Goal: Information Seeking & Learning: Find specific fact

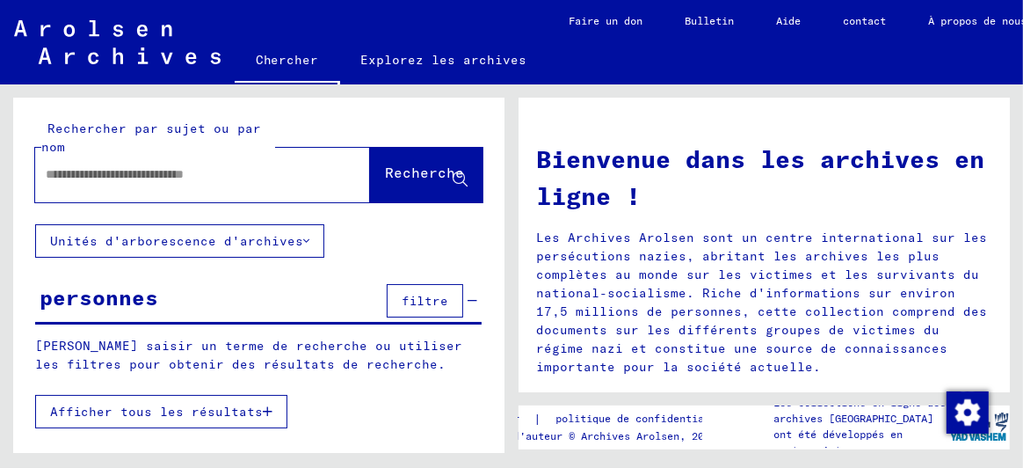
click at [99, 169] on input "text" at bounding box center [182, 174] width 272 height 18
type input "**********"
click button "close" at bounding box center [352, 174] width 35 height 35
click at [72, 173] on input "text" at bounding box center [182, 174] width 272 height 18
type input "**********"
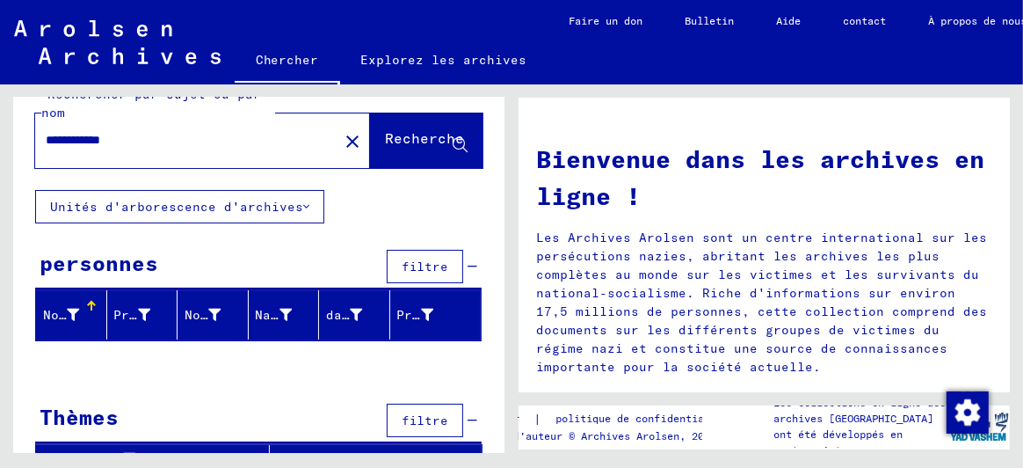
scroll to position [54, 0]
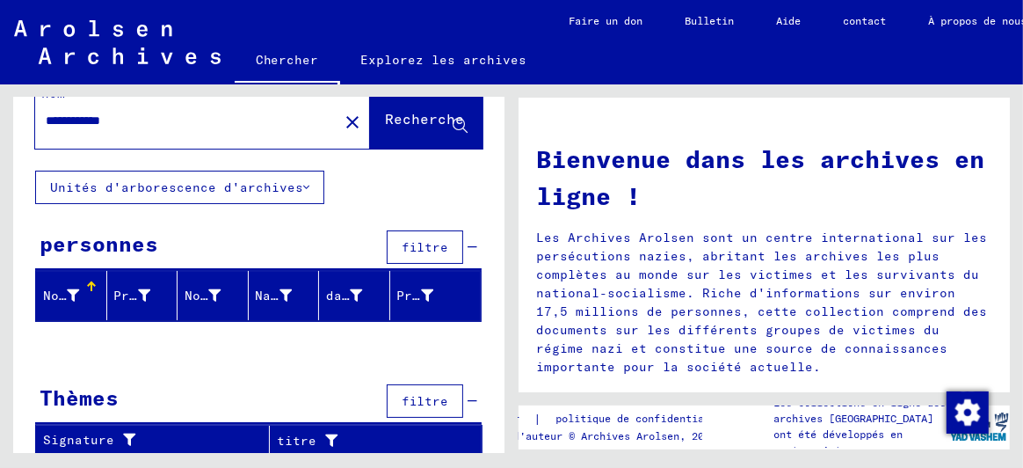
click at [79, 291] on div "Nom de famille" at bounding box center [63, 296] width 41 height 18
click at [105, 185] on font "Unités d'arborescence d'archives" at bounding box center [176, 187] width 253 height 16
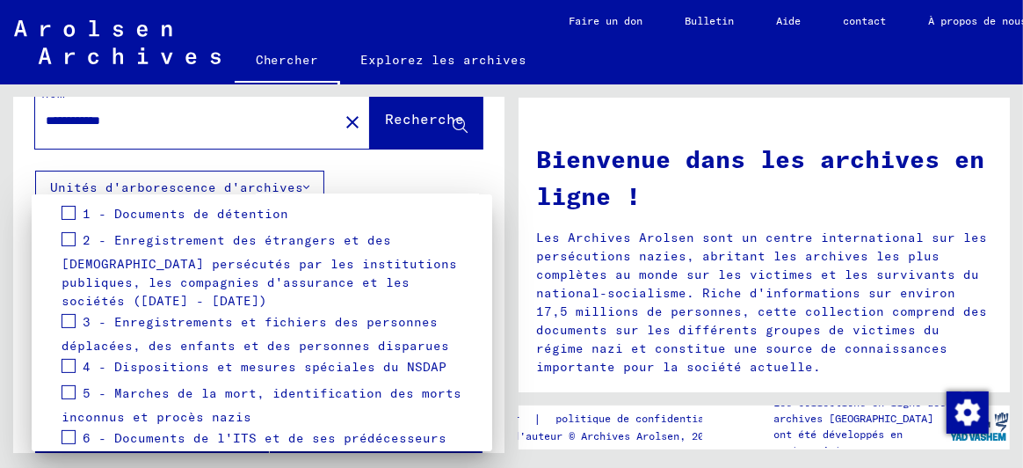
scroll to position [289, 0]
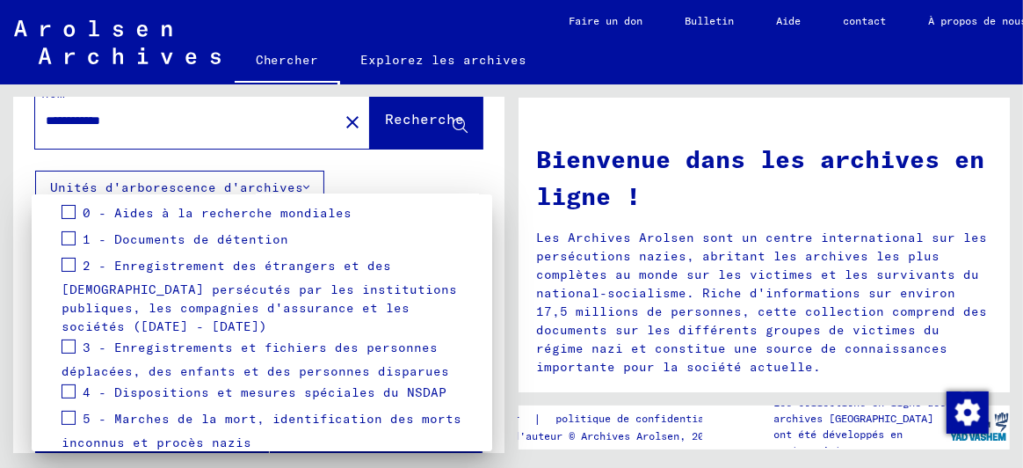
click at [73, 210] on span at bounding box center [69, 212] width 14 height 14
click at [398, 120] on div at bounding box center [511, 234] width 1023 height 468
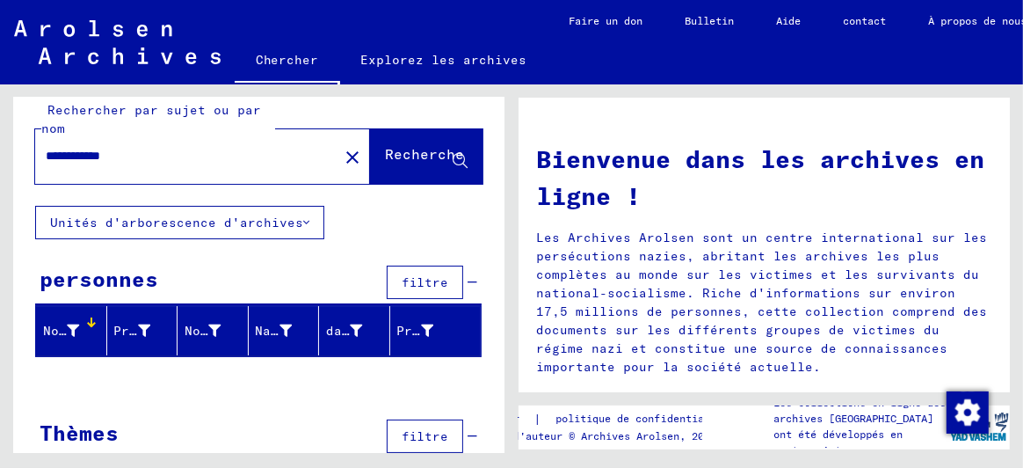
scroll to position [0, 0]
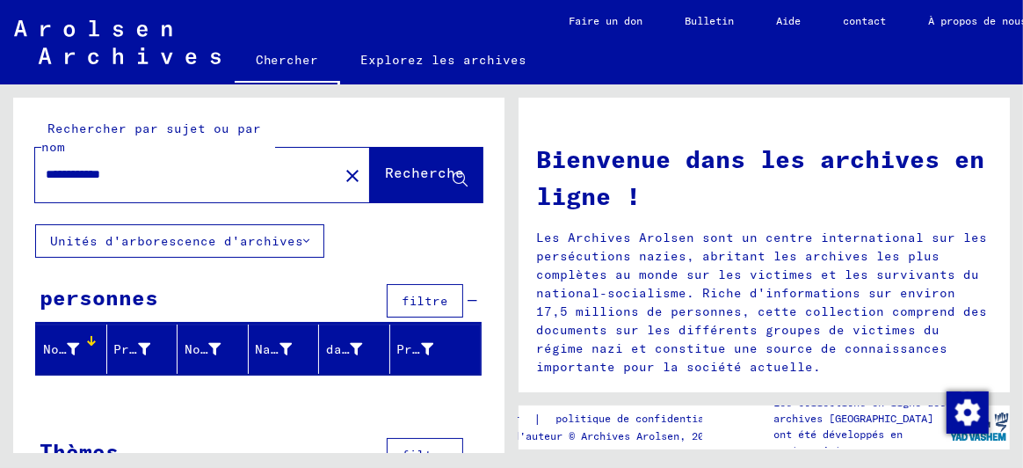
click at [69, 238] on font "Unités d'arborescence d'archives" at bounding box center [176, 241] width 253 height 16
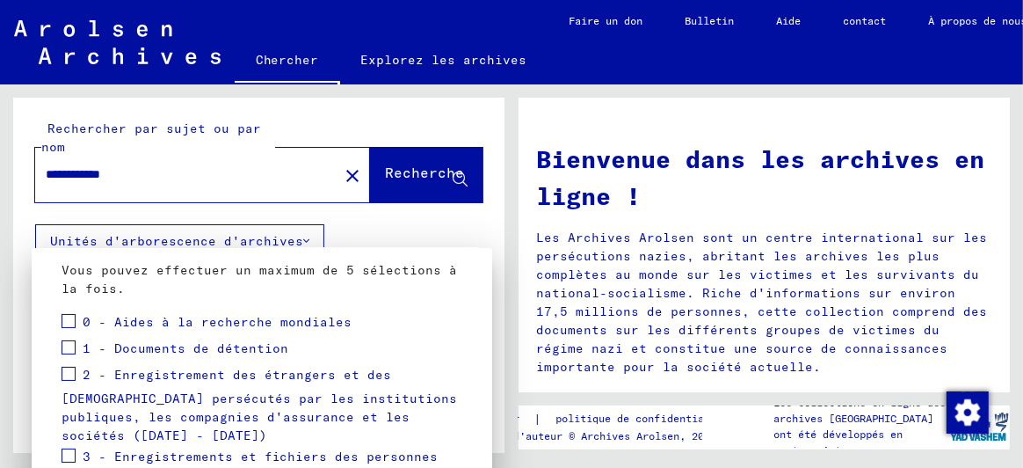
scroll to position [289, 0]
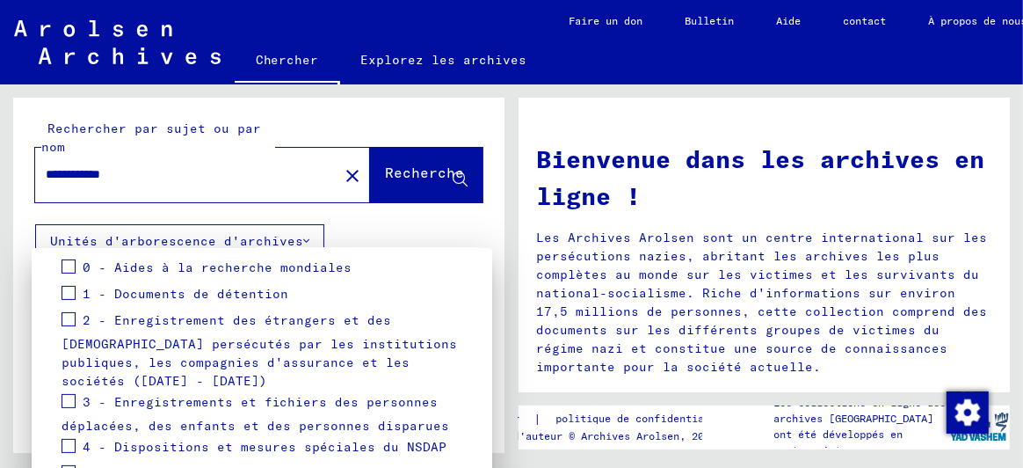
click at [76, 401] on div "3 - Enregistrements et fichiers des personnes déplacées, des enfants et des per…" at bounding box center [262, 412] width 401 height 45
click at [62, 395] on span at bounding box center [69, 401] width 14 height 14
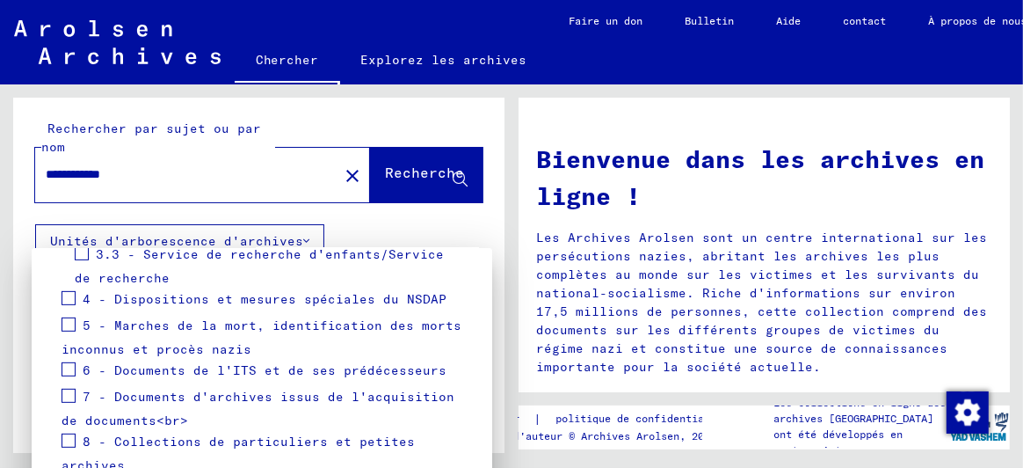
scroll to position [465, 0]
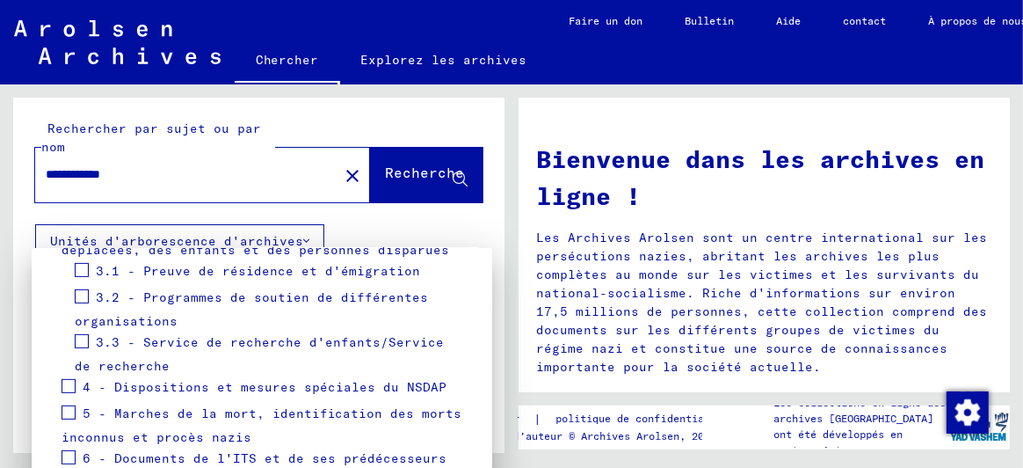
click at [66, 454] on span at bounding box center [69, 457] width 14 height 14
click at [366, 178] on div at bounding box center [511, 234] width 1023 height 468
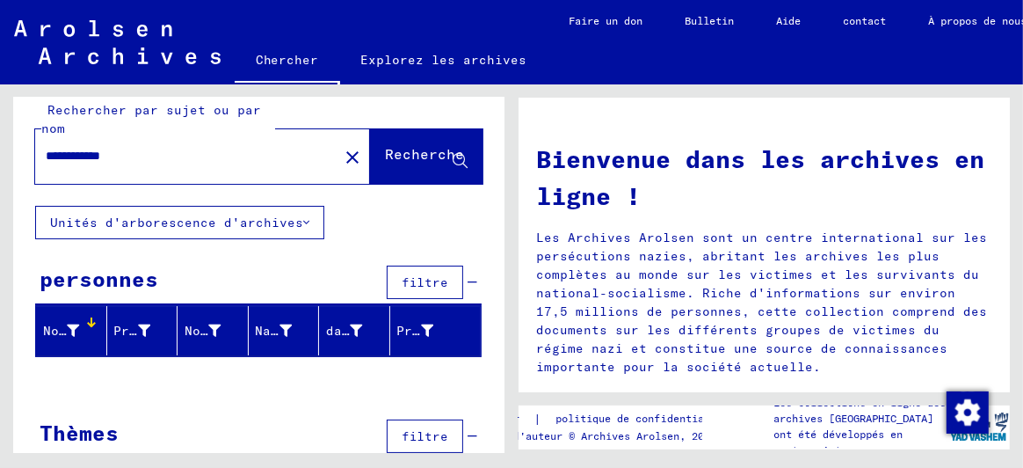
scroll to position [0, 0]
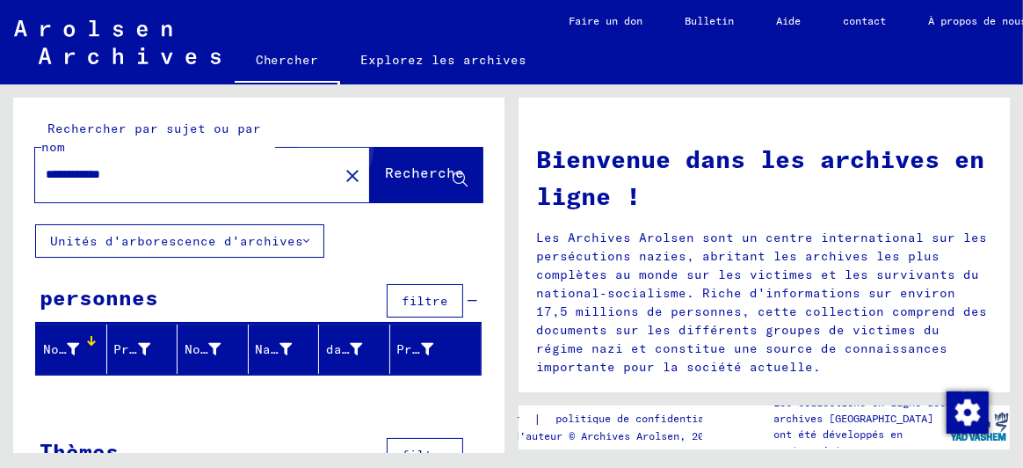
click at [422, 173] on font "Recherche" at bounding box center [424, 172] width 79 height 18
click at [453, 176] on icon at bounding box center [460, 179] width 15 height 15
click at [370, 148] on button "Recherche" at bounding box center [426, 175] width 113 height 54
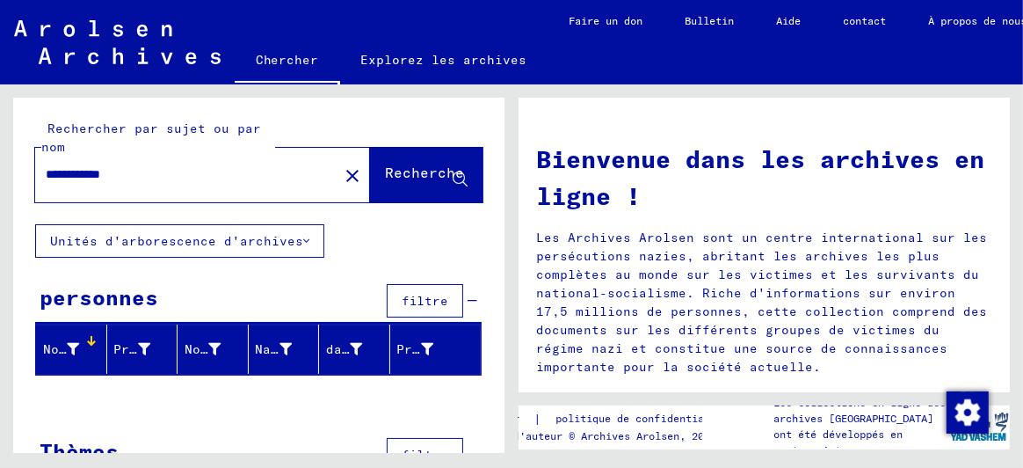
click at [370, 148] on button "Recherche" at bounding box center [426, 175] width 113 height 54
drag, startPoint x: 91, startPoint y: 165, endPoint x: 100, endPoint y: 158, distance: 12.0
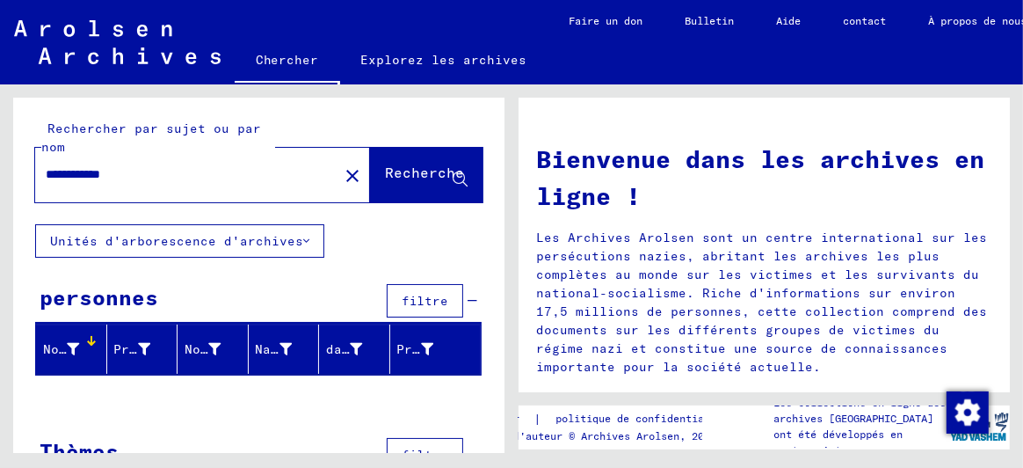
click at [93, 163] on div "**********" at bounding box center [176, 175] width 282 height 40
click at [88, 175] on input "**********" at bounding box center [182, 174] width 272 height 18
type input "**********"
click at [410, 173] on font "Recherche" at bounding box center [424, 172] width 79 height 18
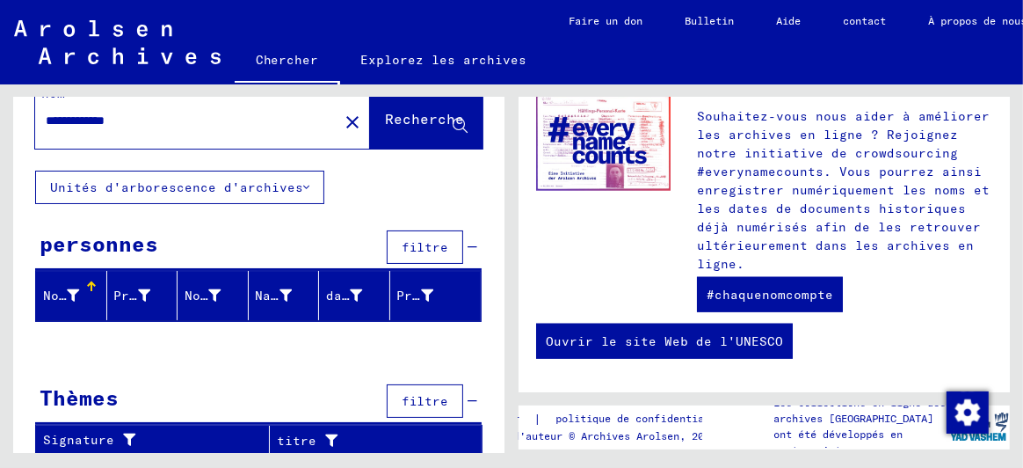
scroll to position [1062, 0]
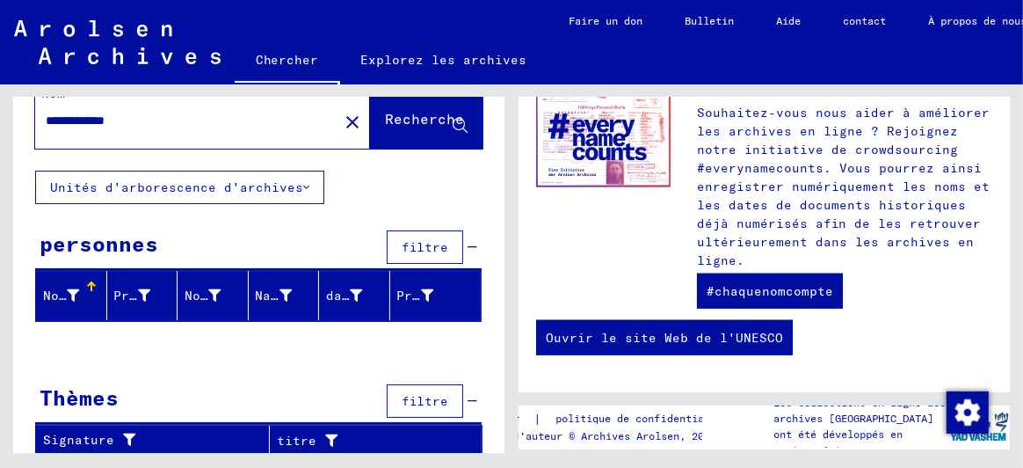
click at [433, 243] on font "filtre" at bounding box center [425, 247] width 47 height 16
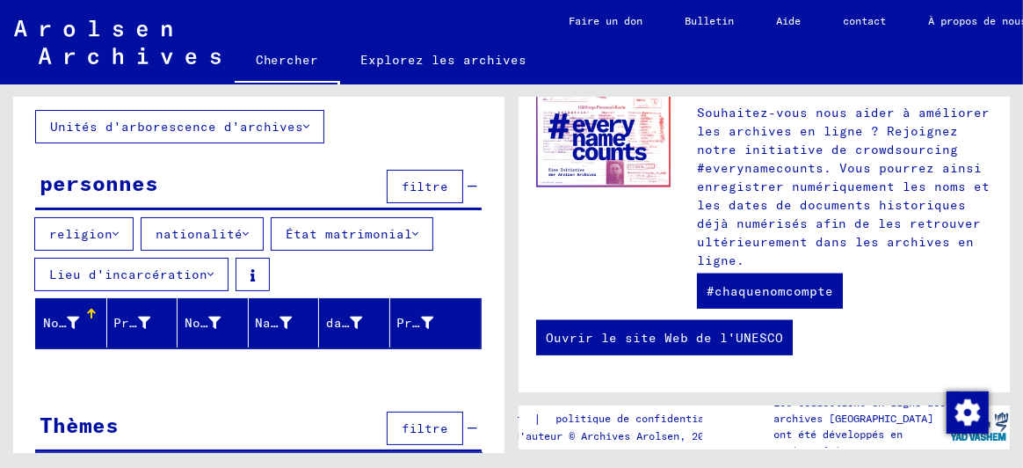
scroll to position [140, 0]
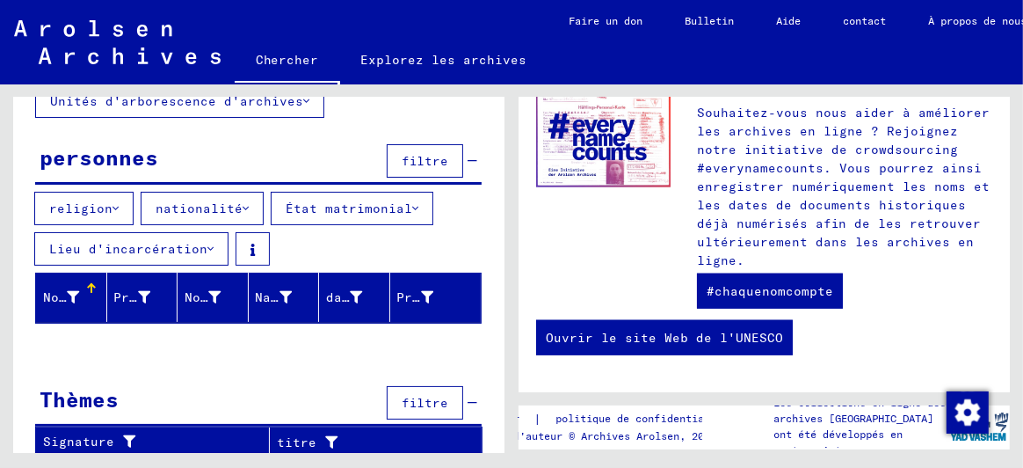
click at [420, 396] on font "filtre" at bounding box center [425, 403] width 47 height 16
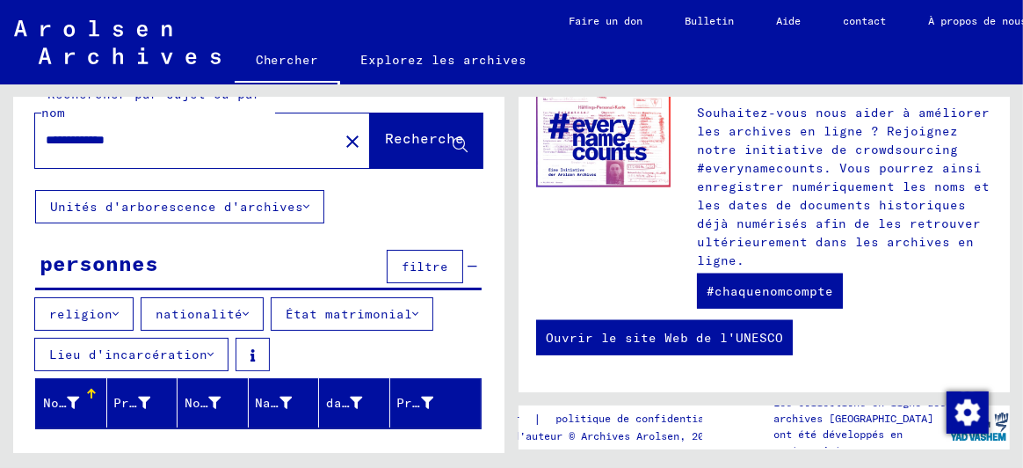
scroll to position [0, 0]
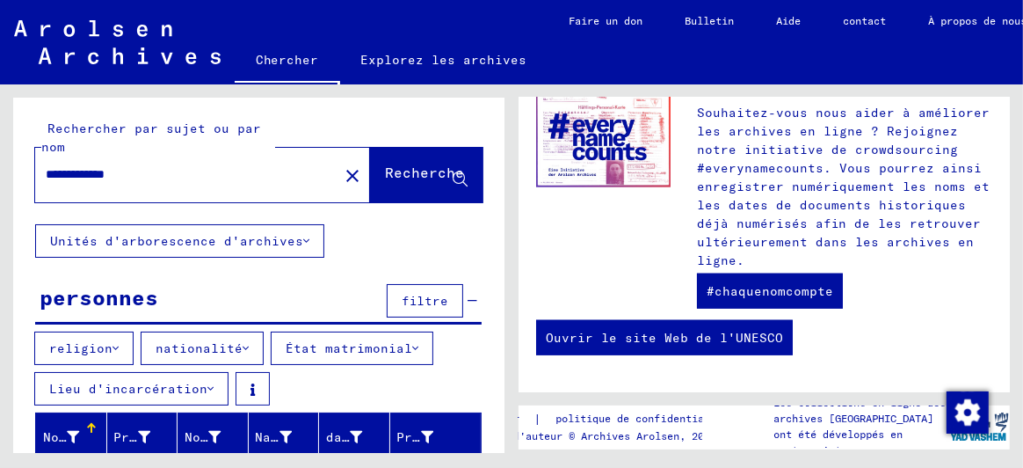
click at [419, 60] on font "Explorez les archives" at bounding box center [444, 60] width 166 height 16
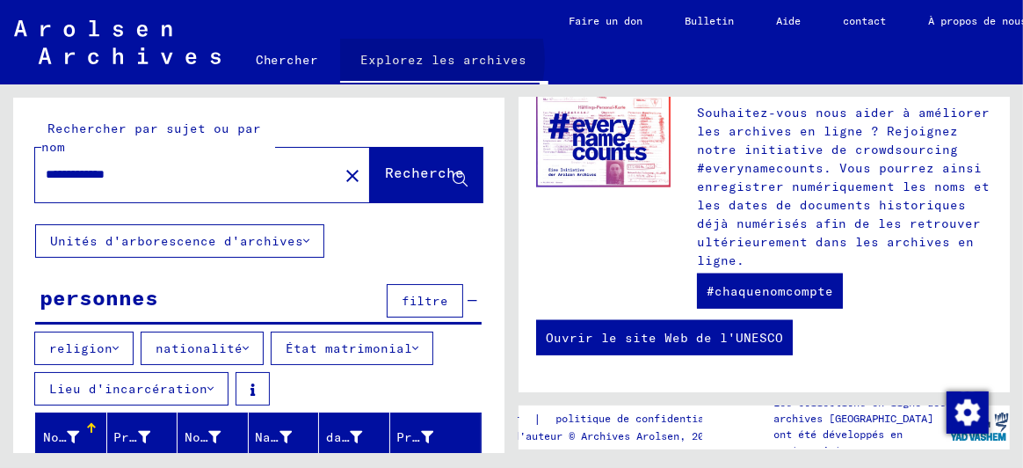
click at [421, 60] on font "Explorez les archives" at bounding box center [444, 60] width 166 height 16
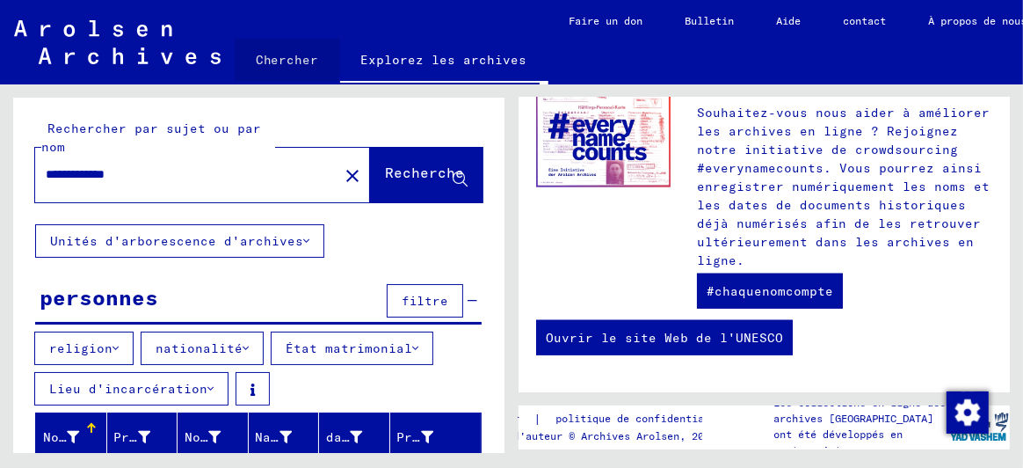
click at [276, 57] on font "Chercher" at bounding box center [287, 60] width 63 height 16
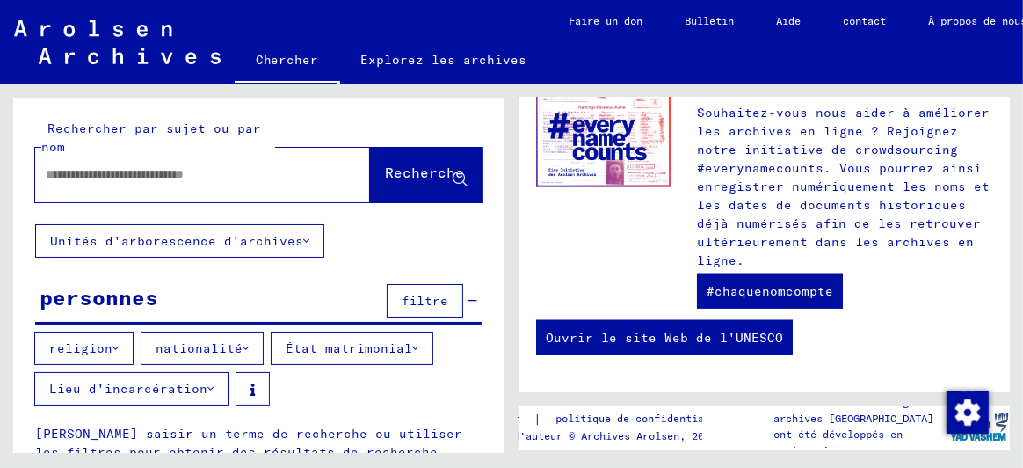
click at [98, 176] on input "text" at bounding box center [182, 174] width 272 height 18
type input "********"
click at [417, 173] on font "Recherche" at bounding box center [424, 172] width 79 height 18
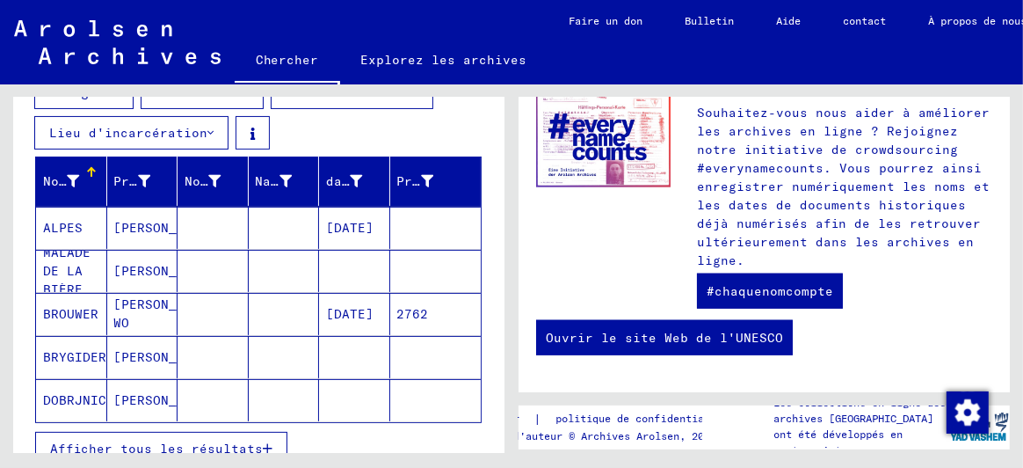
scroll to position [351, 0]
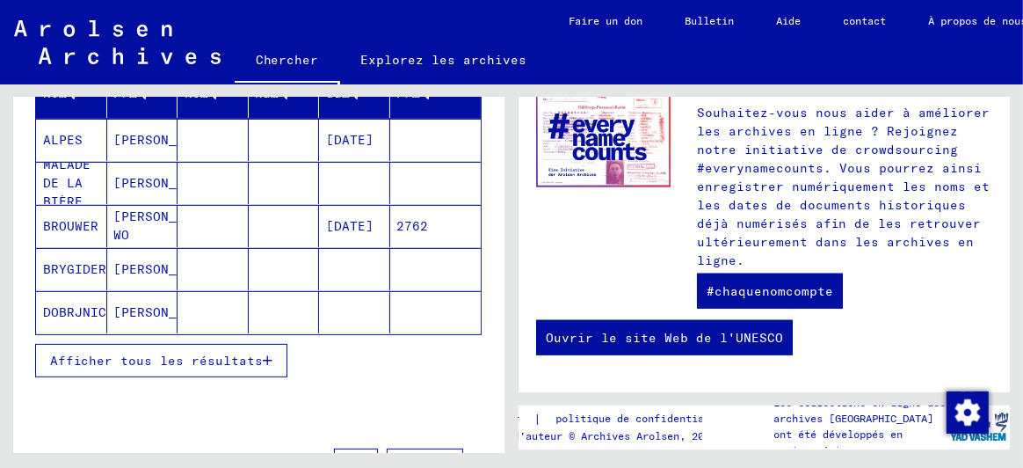
click at [166, 354] on font "Afficher tous les résultats" at bounding box center [156, 360] width 213 height 16
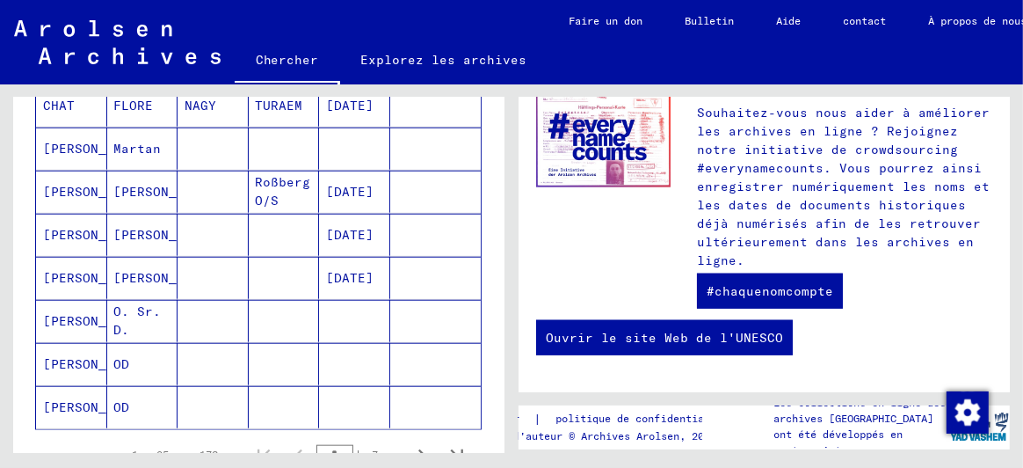
scroll to position [1142, 0]
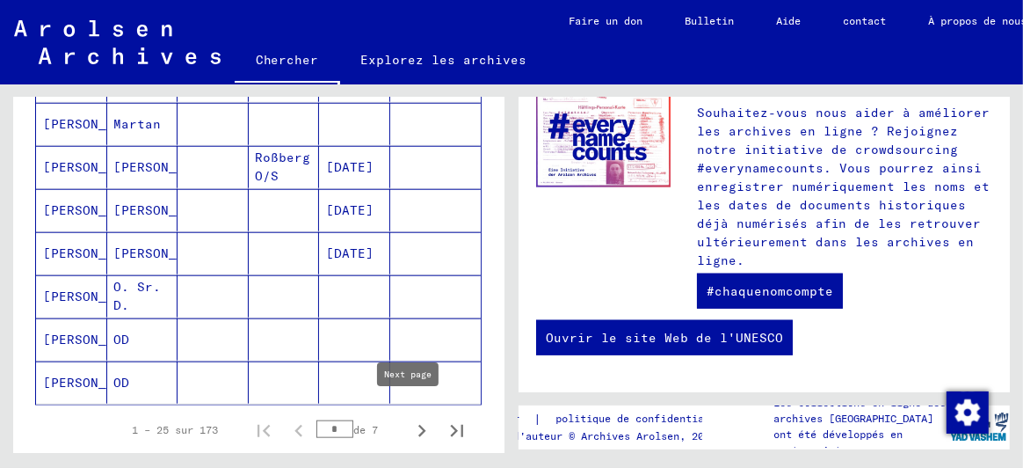
click at [410, 418] on icon "Page suivante" at bounding box center [422, 430] width 25 height 25
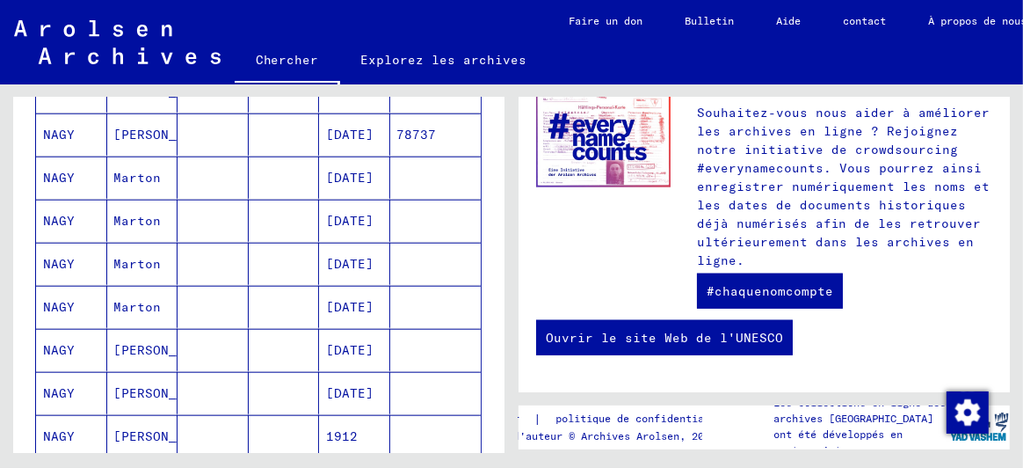
scroll to position [1230, 0]
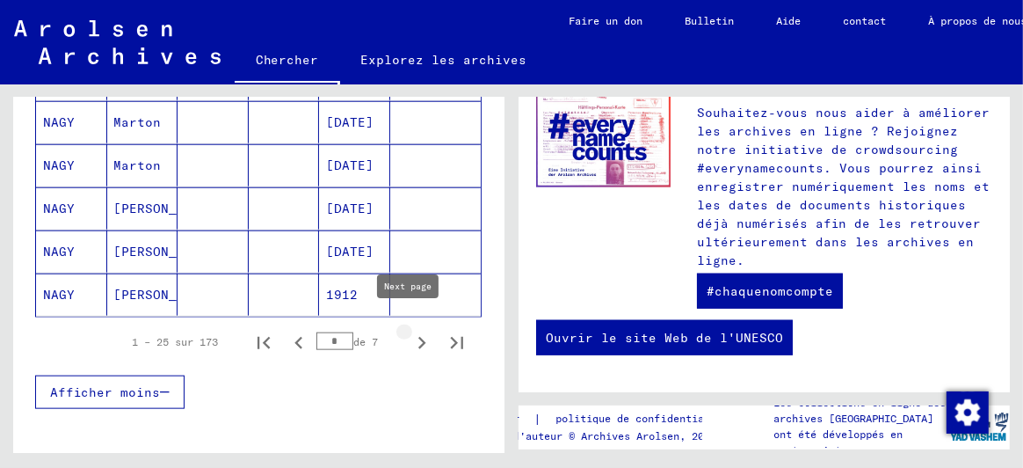
click at [411, 331] on icon "Page suivante" at bounding box center [422, 343] width 25 height 25
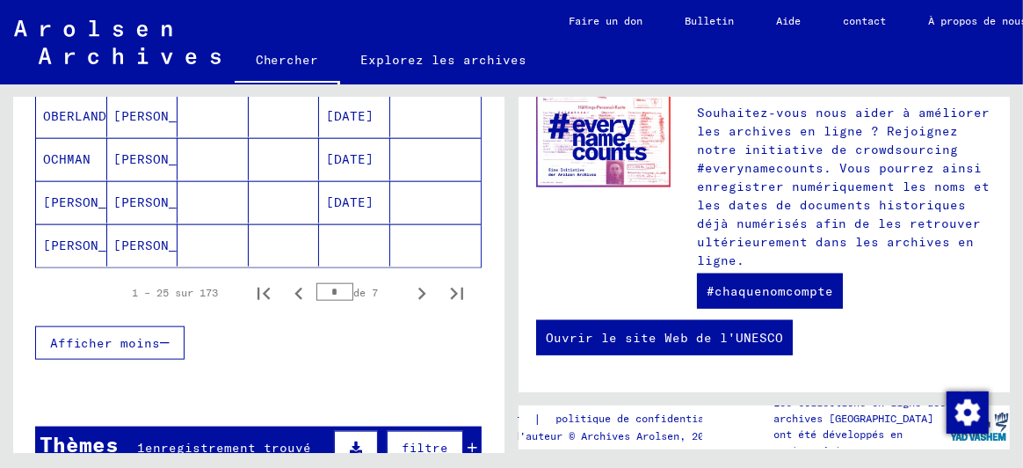
scroll to position [1254, 0]
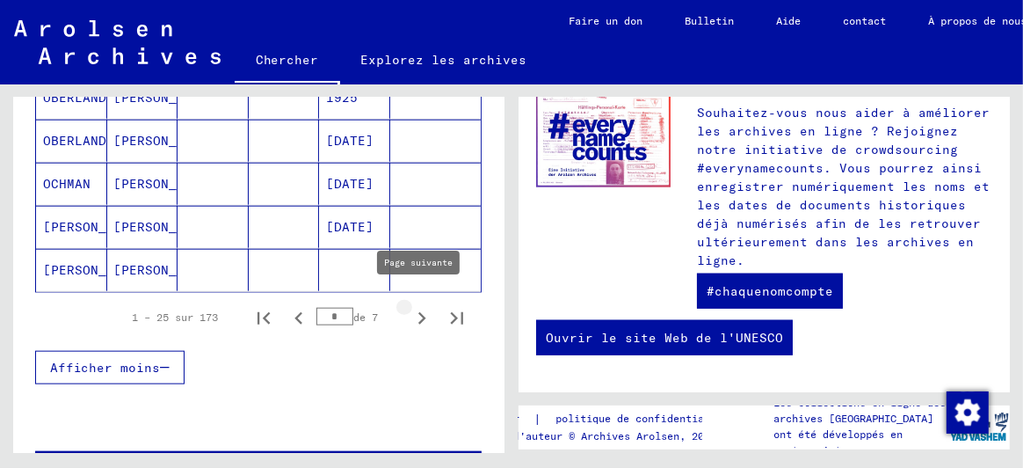
click at [418, 312] on icon "Page suivante" at bounding box center [422, 318] width 8 height 12
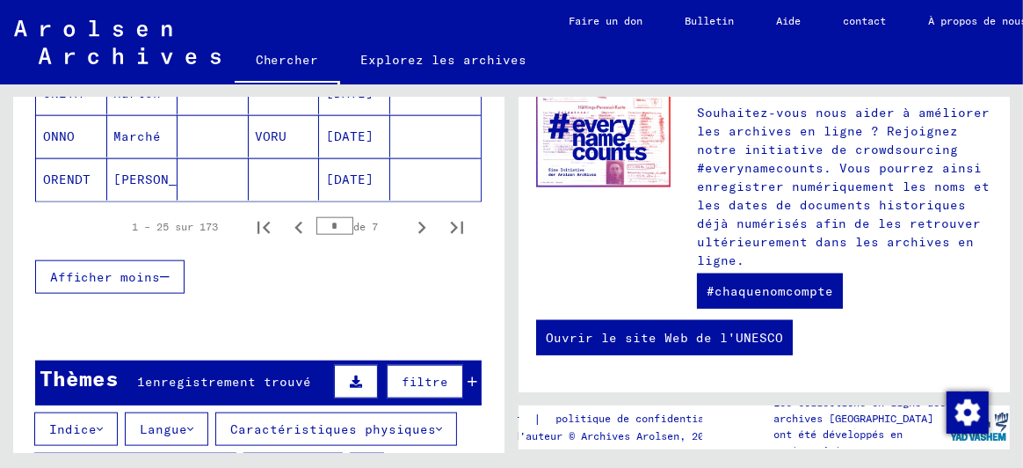
scroll to position [1342, 0]
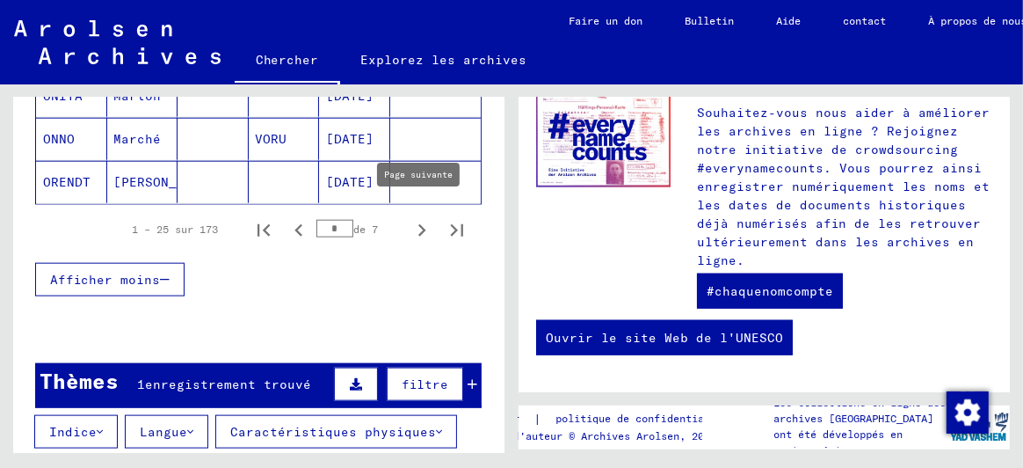
click at [410, 218] on icon "Page suivante" at bounding box center [422, 230] width 25 height 25
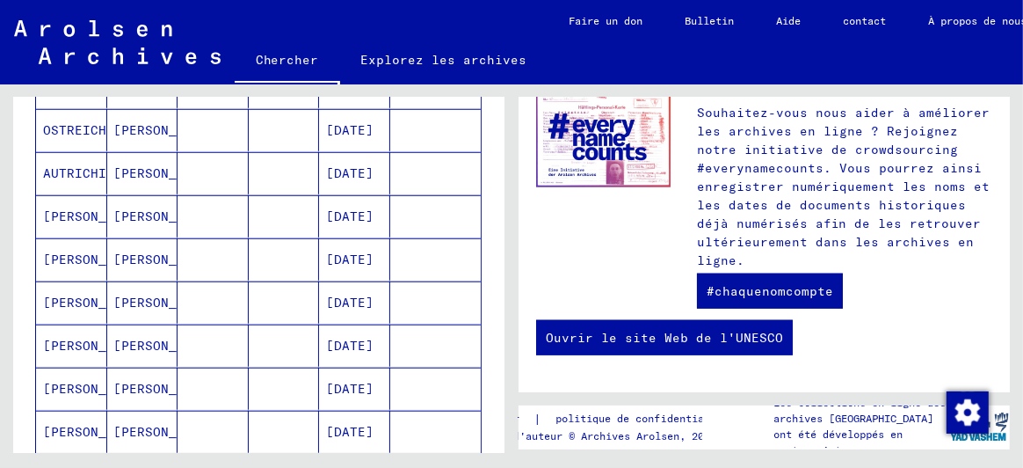
scroll to position [991, 0]
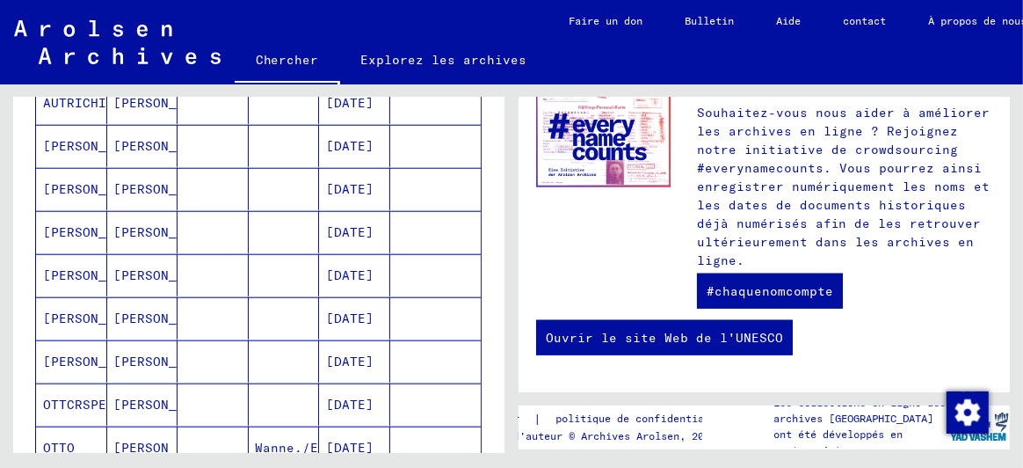
click at [131, 310] on font "[PERSON_NAME]" at bounding box center [165, 318] width 103 height 16
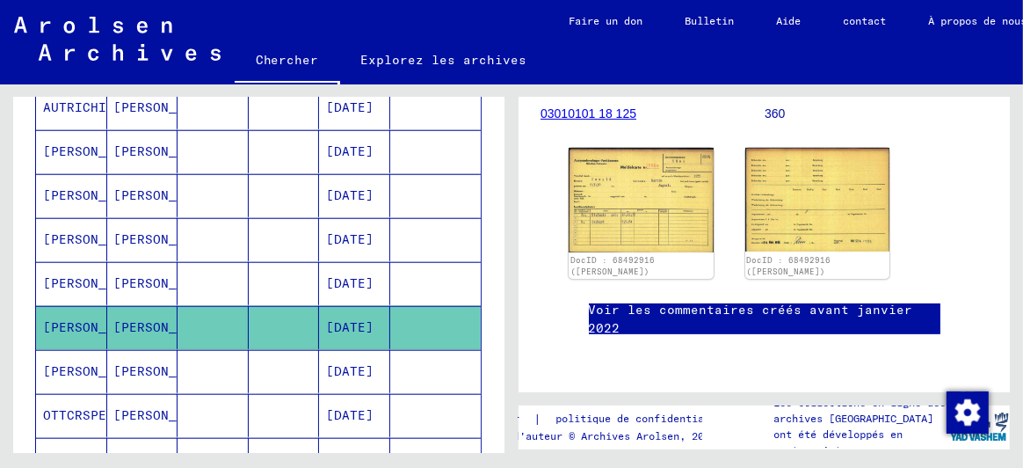
scroll to position [351, 0]
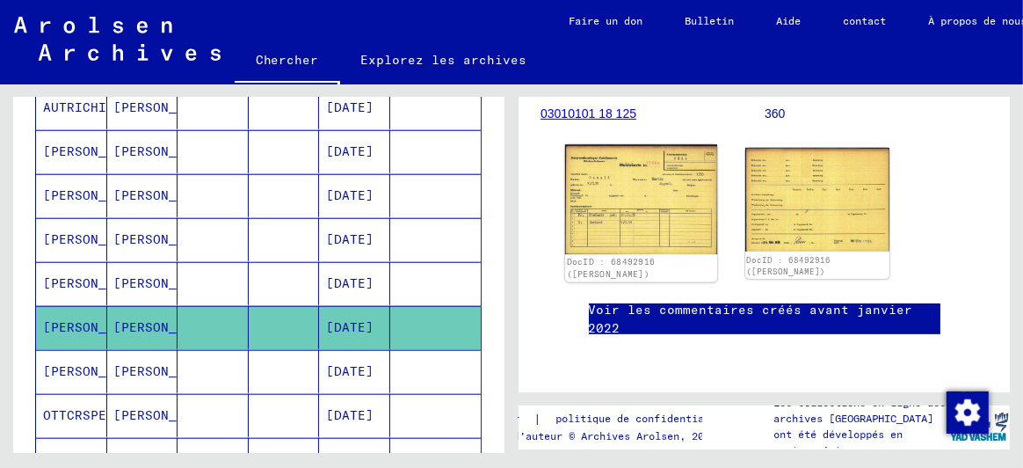
click at [636, 144] on img at bounding box center [641, 199] width 152 height 110
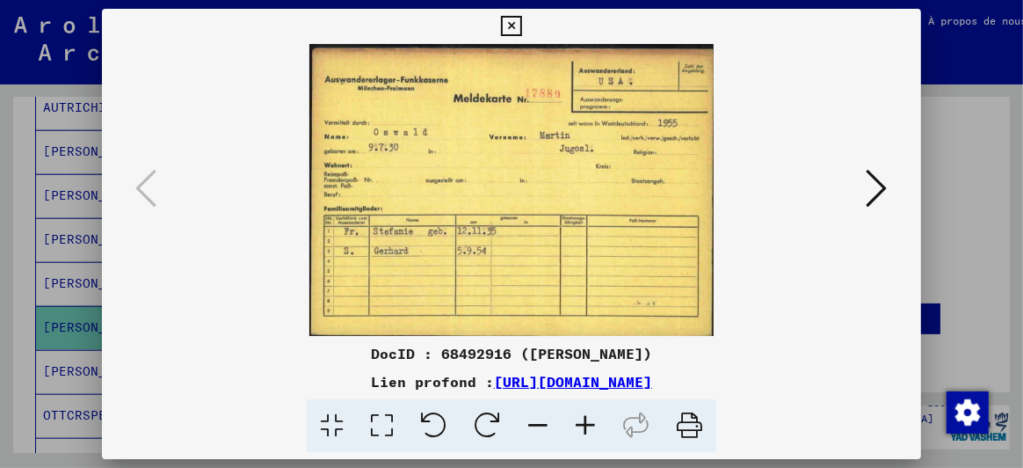
click at [885, 184] on icon at bounding box center [877, 188] width 21 height 42
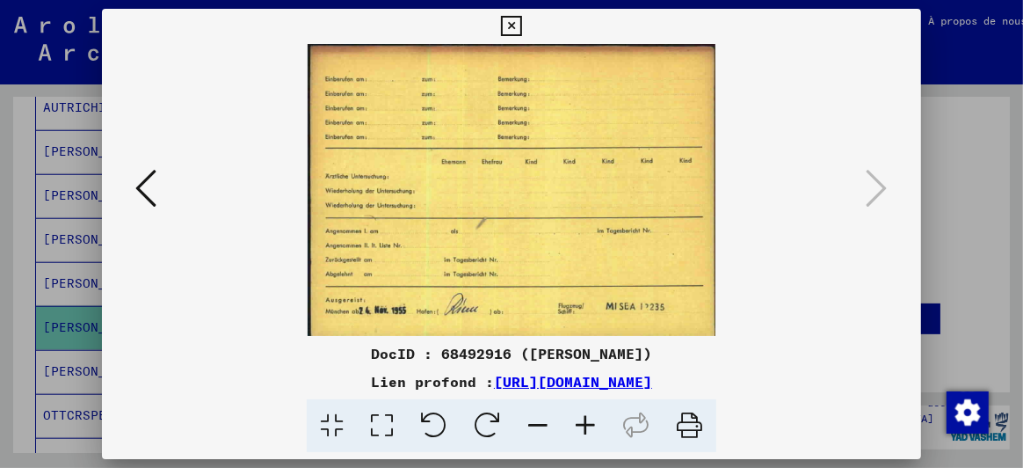
drag, startPoint x: 148, startPoint y: 184, endPoint x: 247, endPoint y: 139, distance: 109.0
click at [147, 178] on icon at bounding box center [145, 188] width 21 height 42
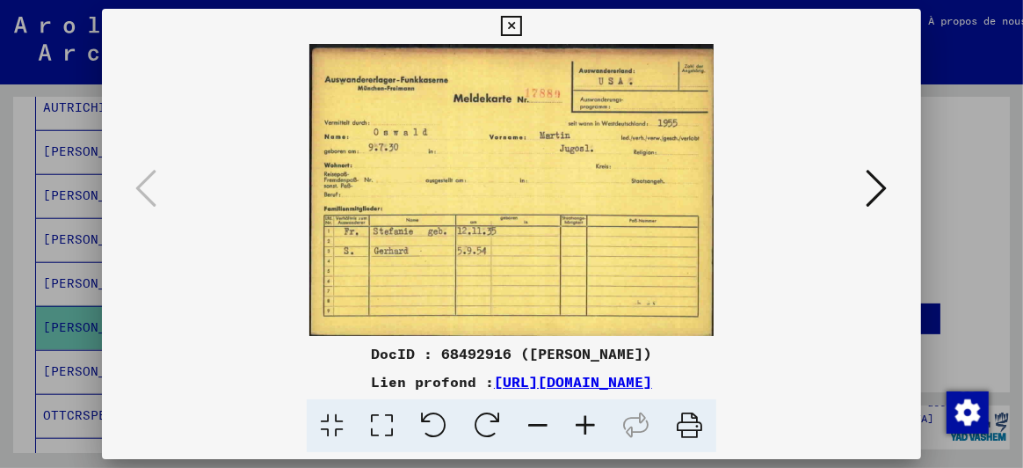
click at [941, 178] on div at bounding box center [511, 234] width 1023 height 468
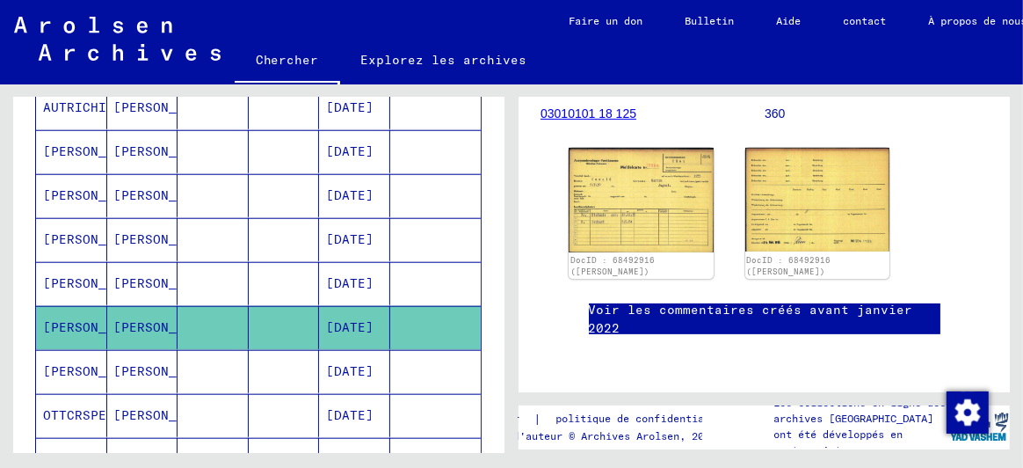
click at [129, 362] on font "[PERSON_NAME]" at bounding box center [165, 371] width 103 height 18
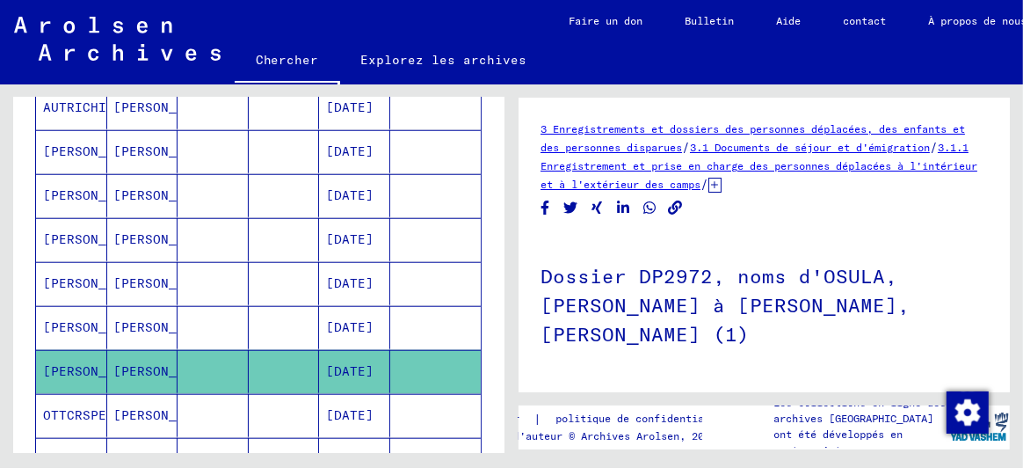
scroll to position [263, 0]
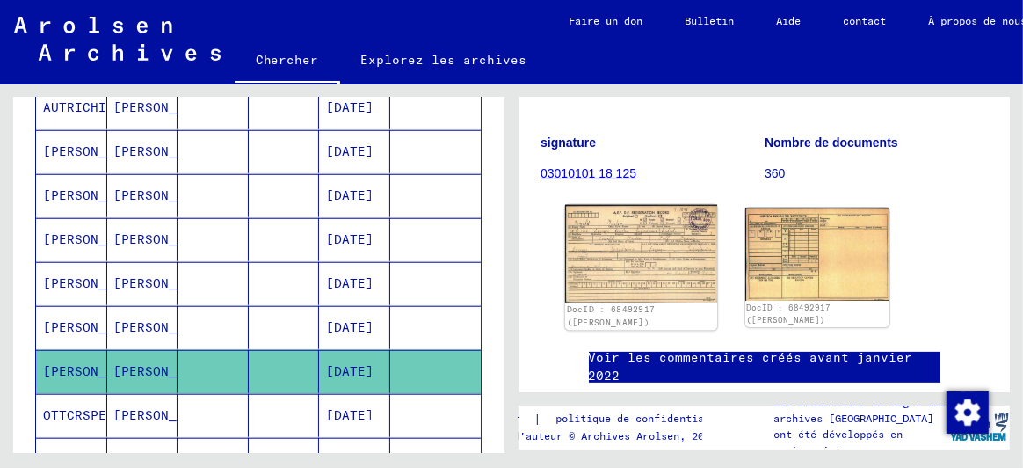
click at [697, 222] on img at bounding box center [641, 254] width 152 height 98
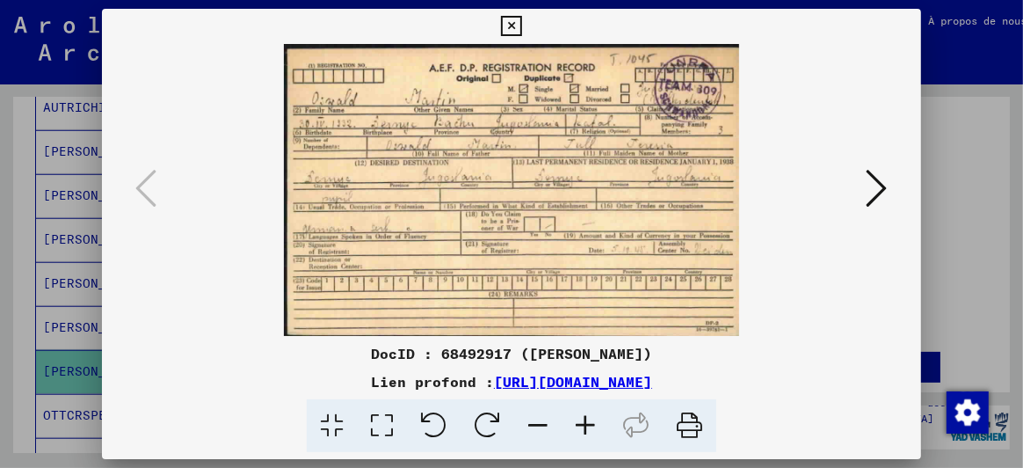
click at [882, 183] on icon at bounding box center [877, 188] width 21 height 42
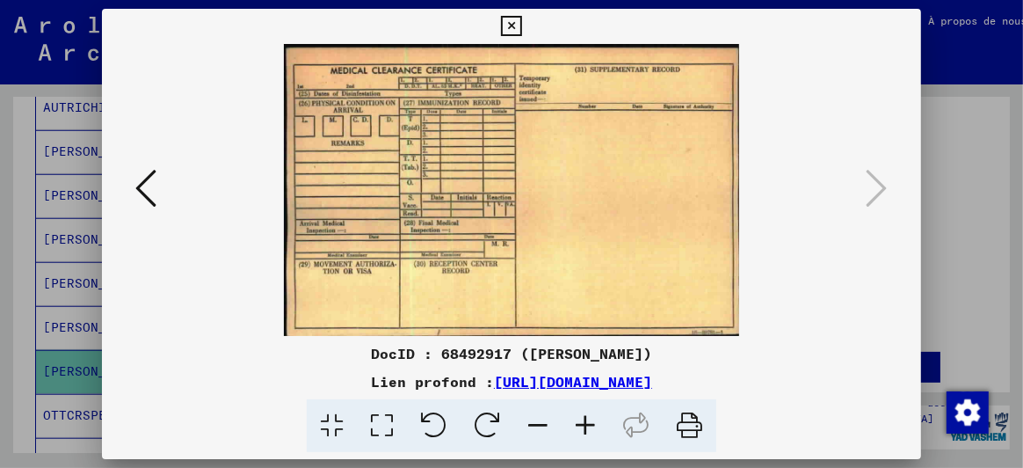
click at [509, 25] on icon at bounding box center [511, 26] width 20 height 21
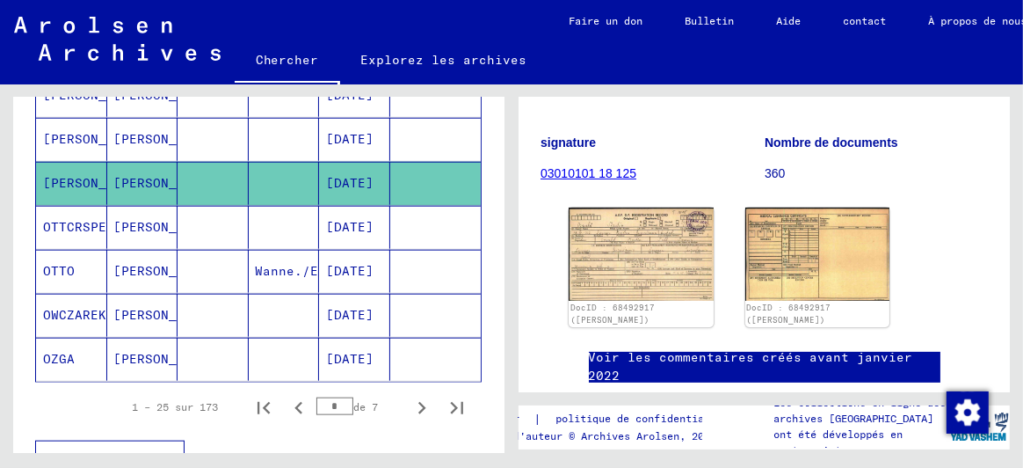
scroll to position [1262, 0]
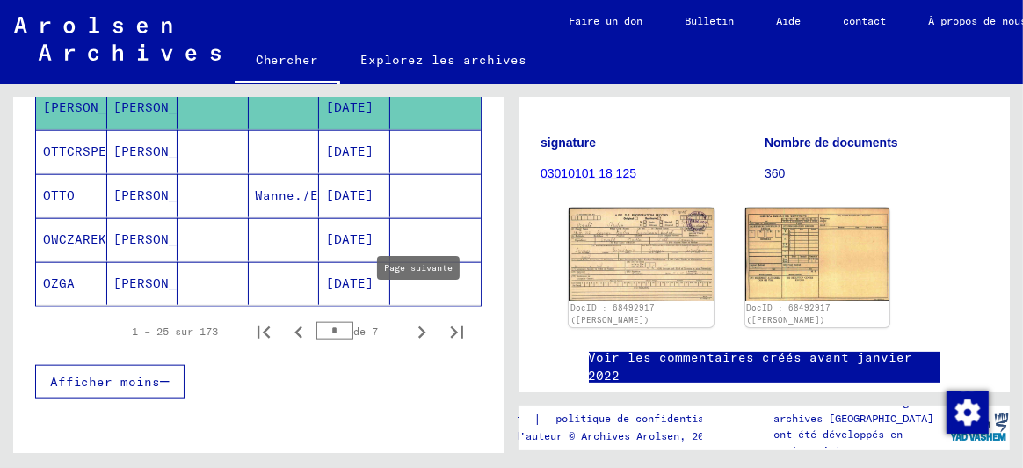
click at [418, 326] on icon "Page suivante" at bounding box center [422, 332] width 8 height 12
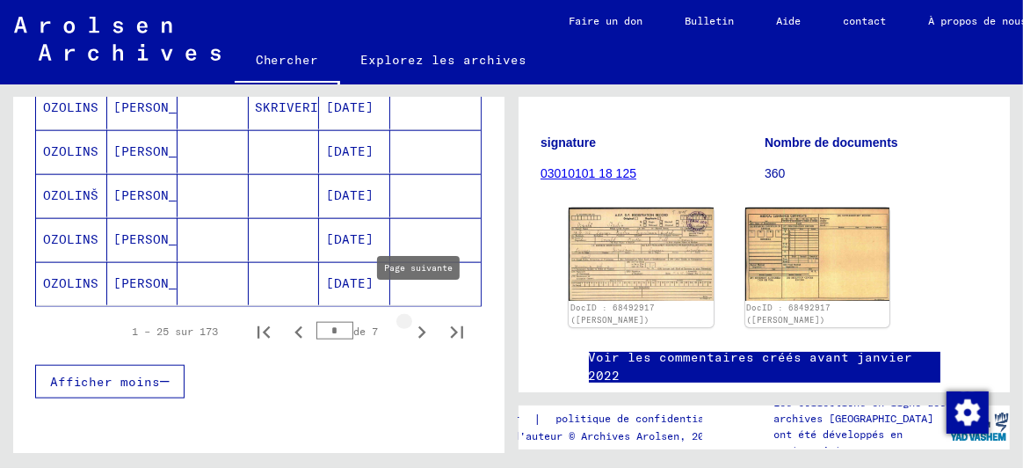
type input "*"
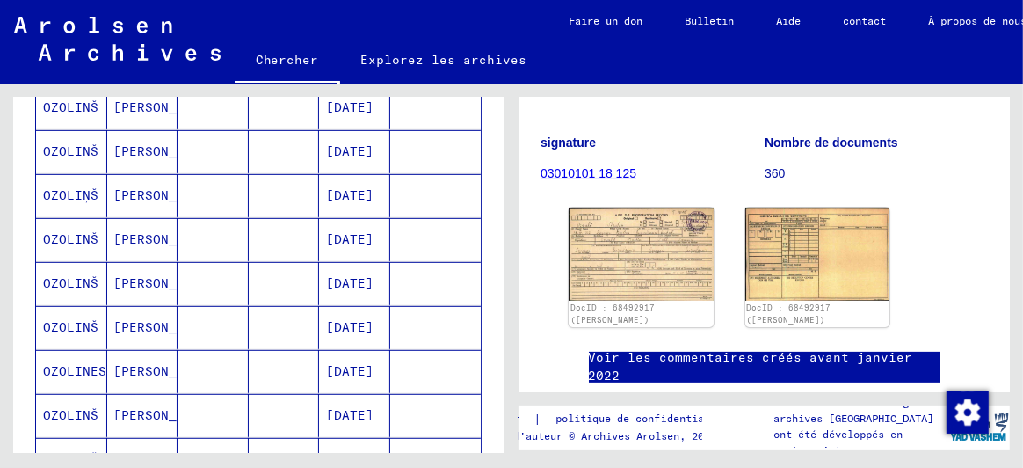
scroll to position [207, 0]
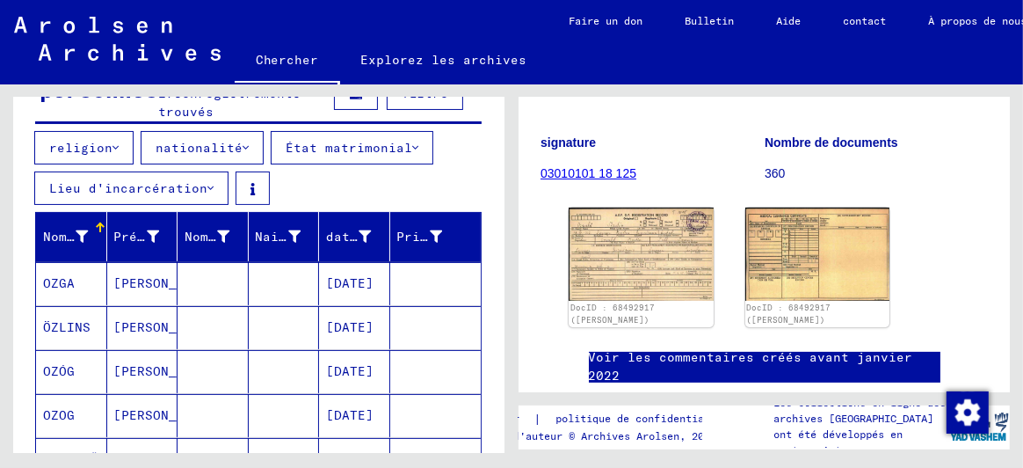
click at [73, 277] on font "OZGA" at bounding box center [59, 283] width 32 height 16
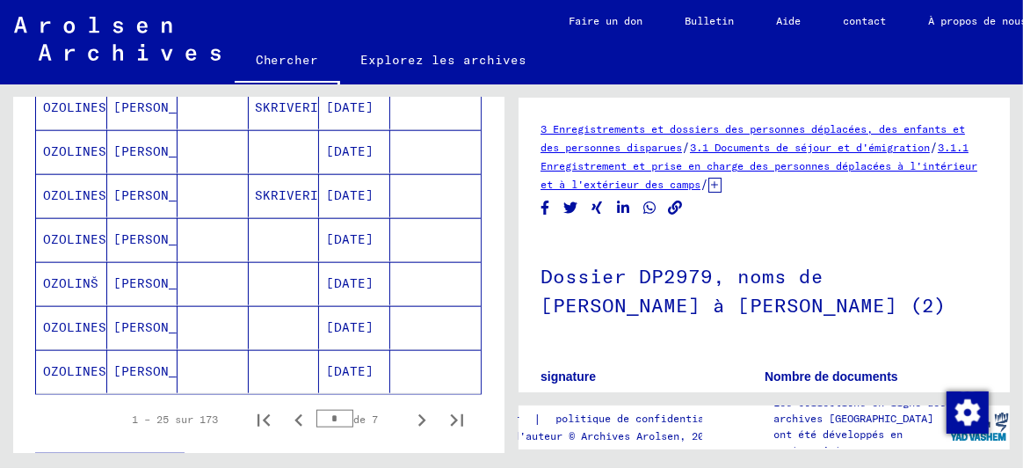
scroll to position [1526, 0]
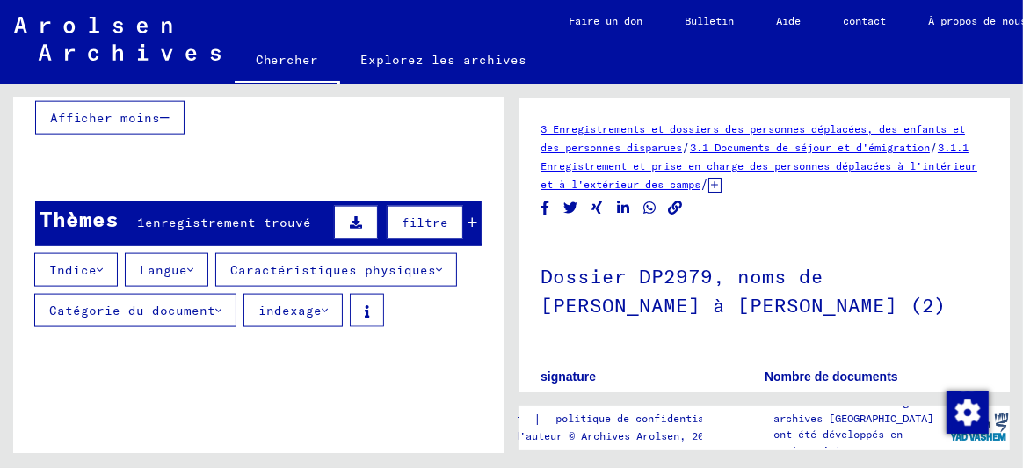
click at [265, 214] on font "enregistrement trouvé" at bounding box center [228, 222] width 166 height 16
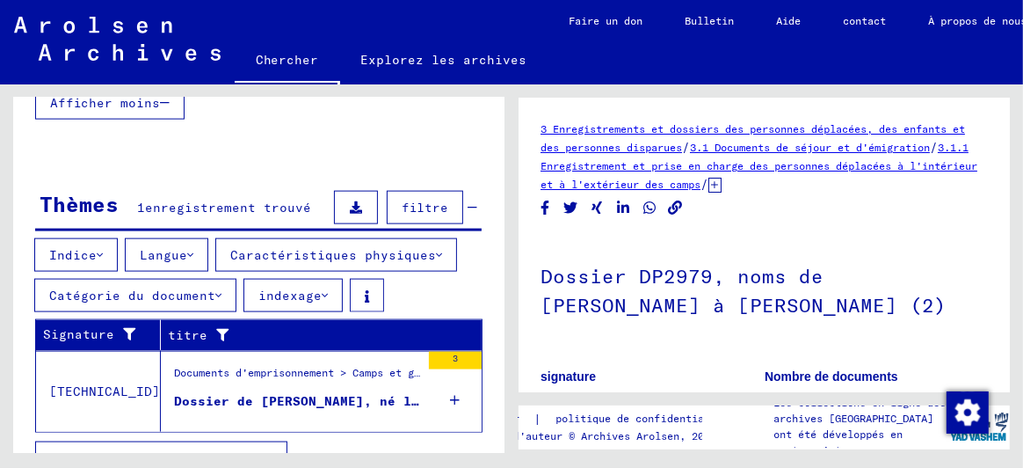
scroll to position [1545, 0]
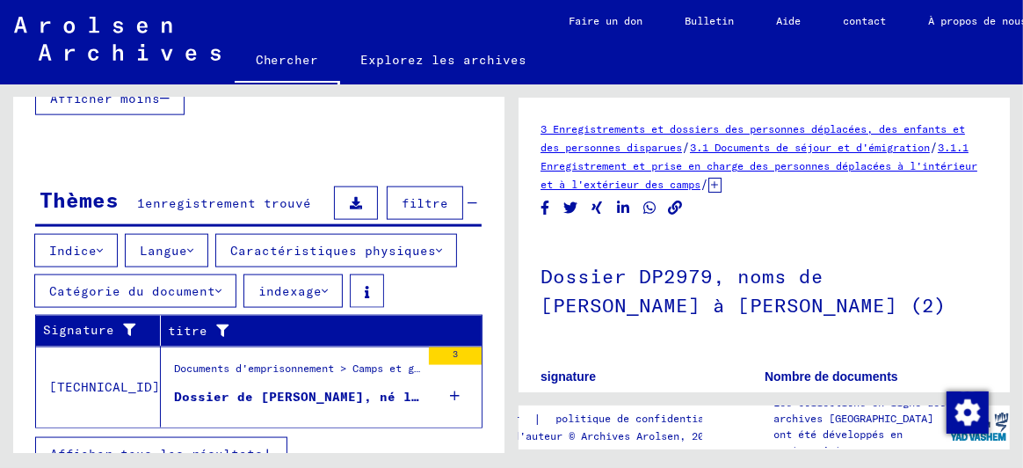
click at [209, 446] on font "Afficher tous les résultats" at bounding box center [156, 454] width 213 height 16
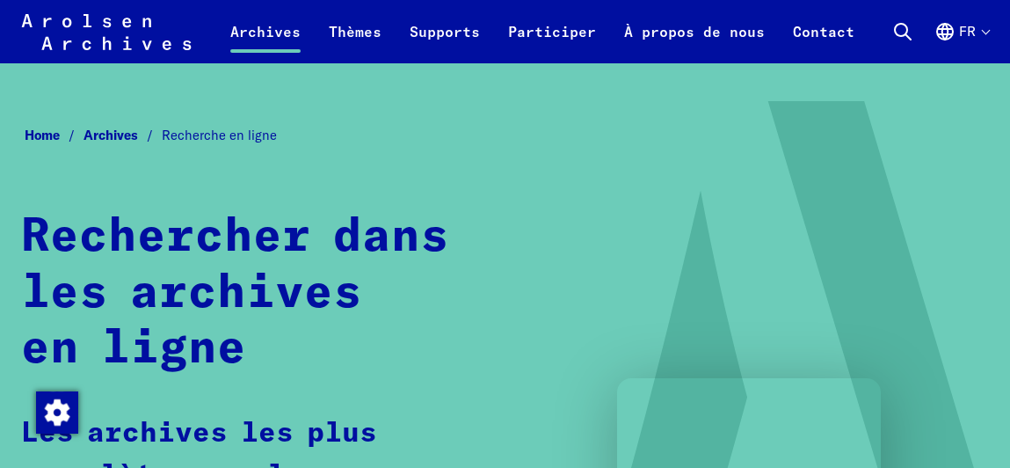
scroll to position [1054, 0]
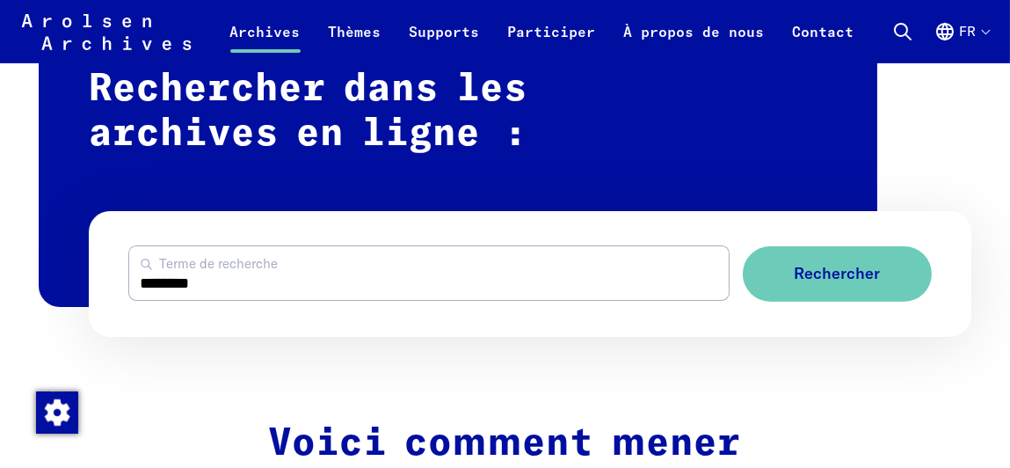
drag, startPoint x: 207, startPoint y: 287, endPoint x: 76, endPoint y: 280, distance: 130.3
click at [76, 280] on div "Rechercher dans les archives en ligne : ******** Terme de recherche Rechercher" at bounding box center [506, 193] width 934 height 287
type input "*******"
click at [794, 268] on span "Rechercher" at bounding box center [830, 274] width 86 height 18
